Goal: Check status: Check status

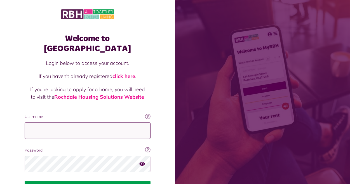
type input "**********"
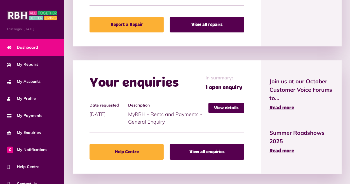
scroll to position [344, 0]
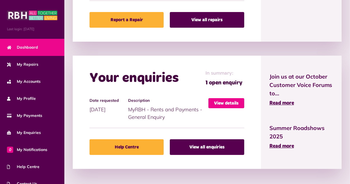
click at [230, 101] on link "View details" at bounding box center [226, 103] width 36 height 10
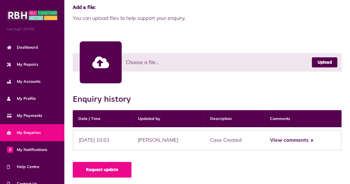
scroll to position [147, 0]
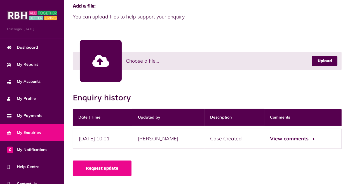
click at [306, 140] on button "View comments" at bounding box center [291, 139] width 43 height 8
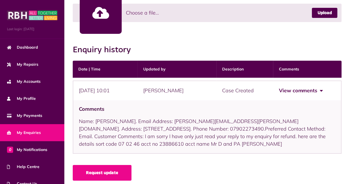
scroll to position [199, 0]
